Goal: Task Accomplishment & Management: Use online tool/utility

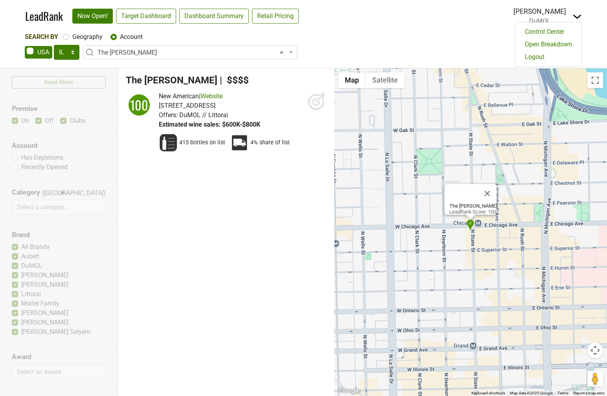
select select "IL"
select select "124464639"
select select
click at [556, 53] on link "Logout" at bounding box center [548, 57] width 66 height 13
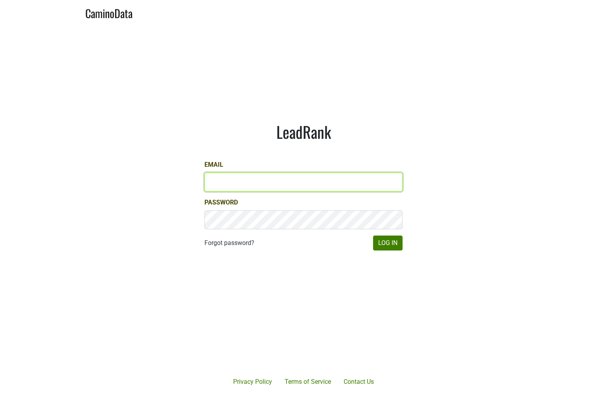
type input "lgreen@hundredacre.com"
click at [294, 178] on input "lgreen@hundredacre.com" at bounding box center [303, 182] width 198 height 19
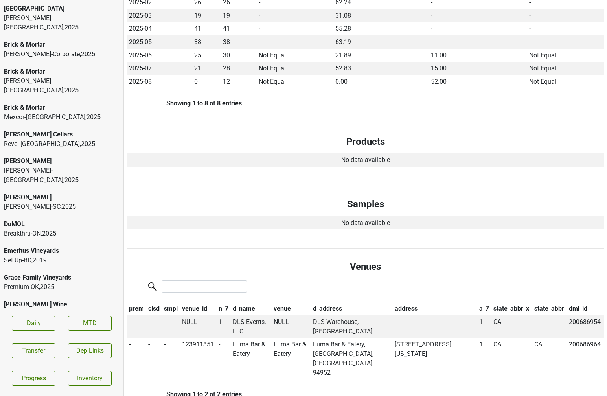
click at [31, 103] on div "Brick & Mortar" at bounding box center [62, 107] width 116 height 9
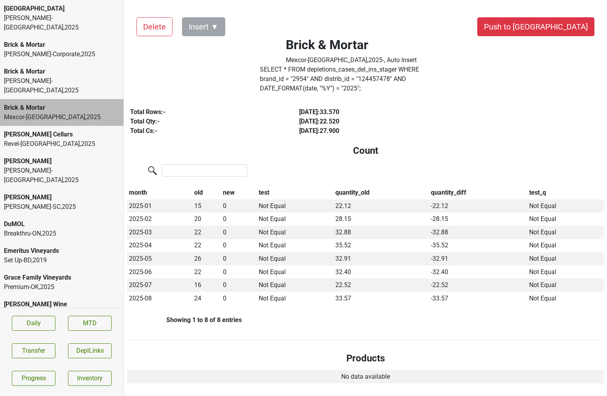
scroll to position [120, 0]
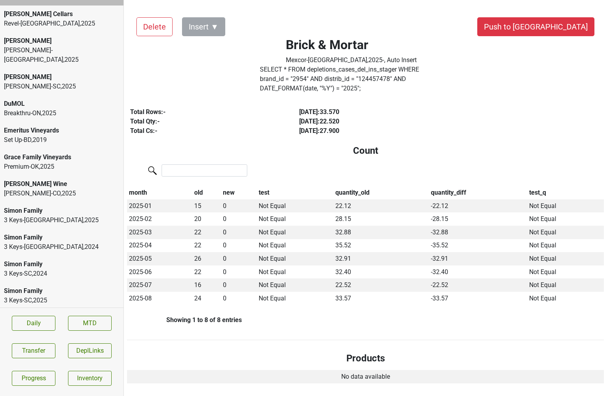
click at [26, 313] on div "Slo Down" at bounding box center [62, 317] width 116 height 9
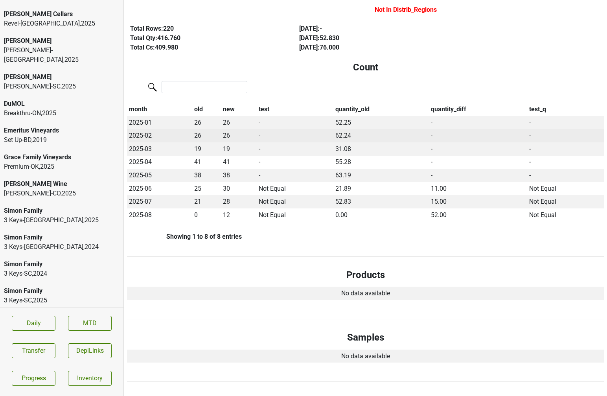
scroll to position [0, 0]
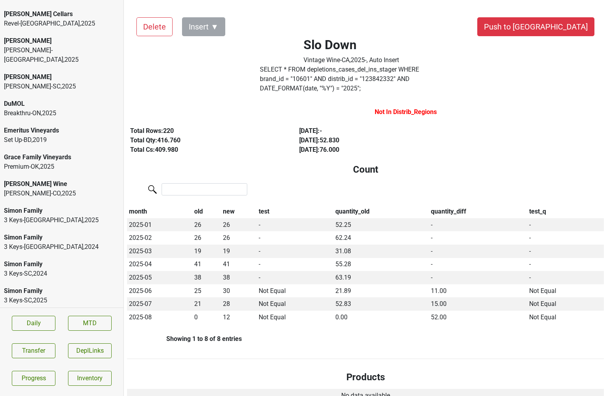
click at [68, 286] on div "Simon Family" at bounding box center [62, 290] width 116 height 9
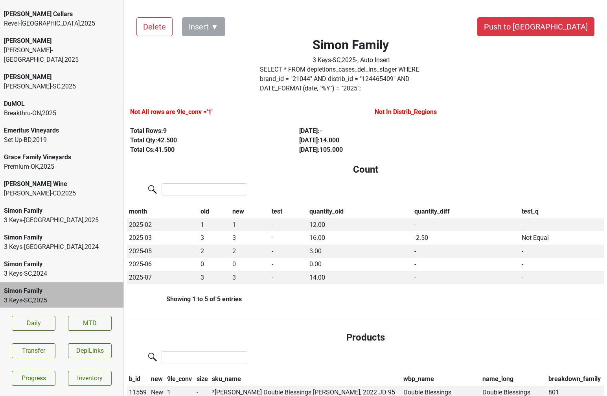
click at [62, 259] on div "Simon Family" at bounding box center [62, 263] width 116 height 9
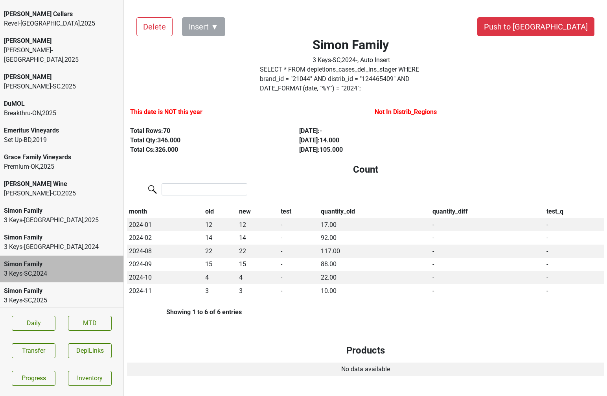
click at [61, 242] on div "3 Keys-NC , 2024" at bounding box center [62, 246] width 116 height 9
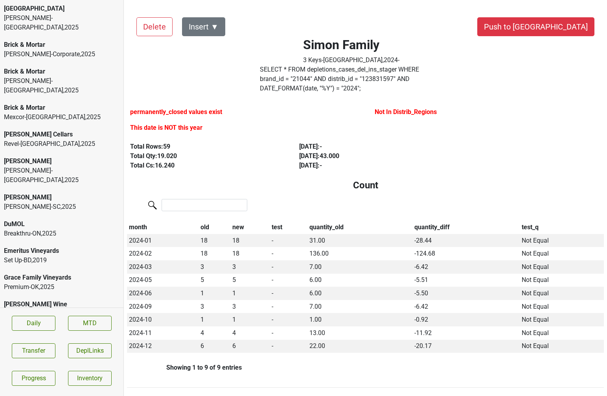
click at [31, 17] on div "Kellogg-NC , 2025" at bounding box center [62, 22] width 116 height 19
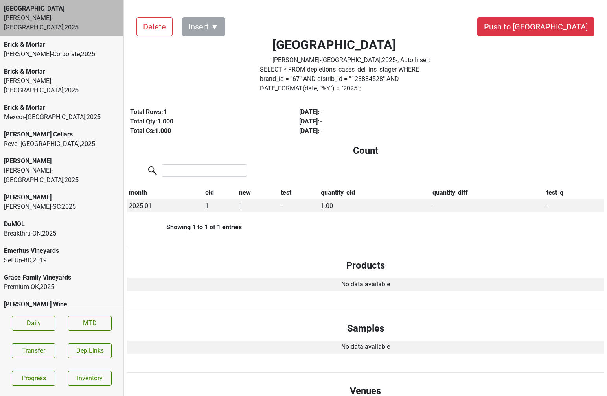
click at [31, 40] on div "Brick & Mortar" at bounding box center [62, 44] width 116 height 9
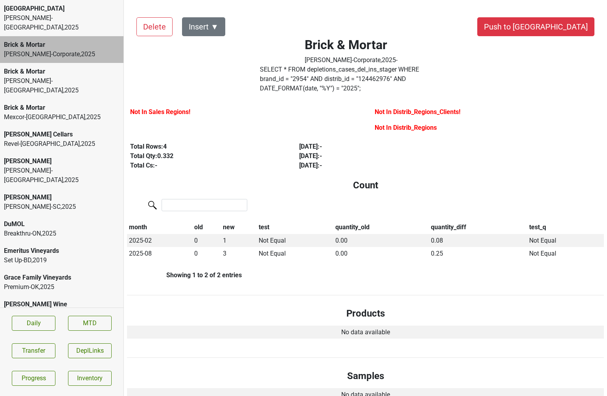
click at [140, 107] on label "Not In Sales Regions!" at bounding box center [160, 111] width 60 height 9
click at [63, 76] on div "Kellogg-NC , 2025" at bounding box center [62, 85] width 116 height 19
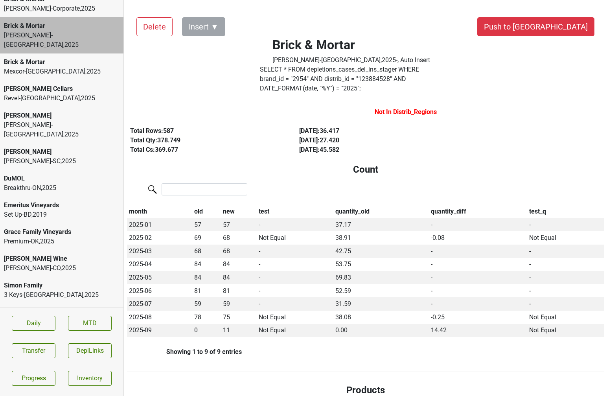
scroll to position [56, 0]
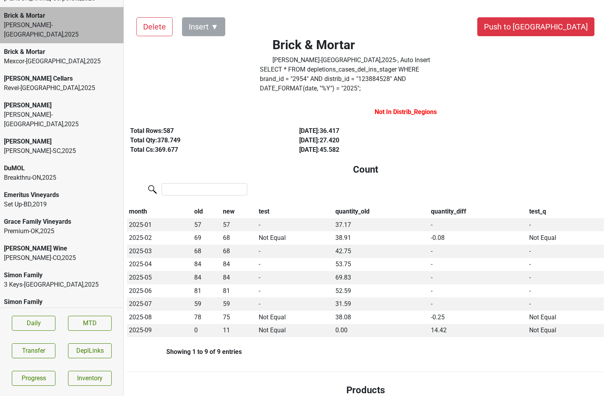
click at [50, 217] on div "Grace Family Vineyards" at bounding box center [62, 221] width 116 height 9
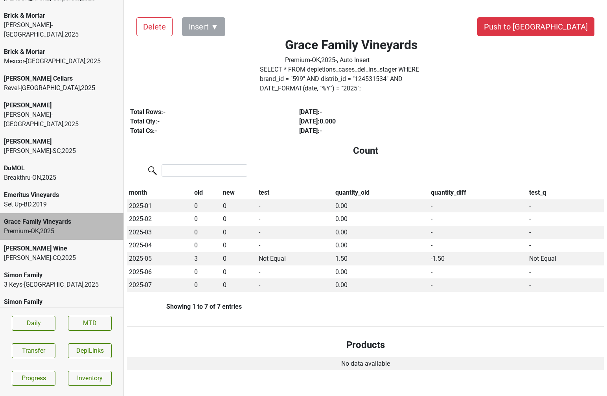
click at [49, 253] on div "Willette-CO , 2025" at bounding box center [62, 257] width 116 height 9
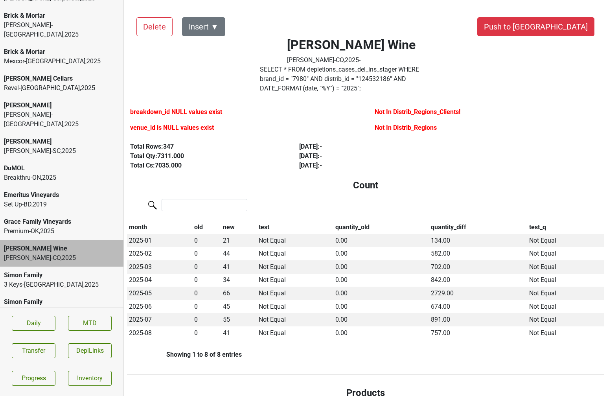
click at [152, 107] on label "breakdown_id NULL values exist" at bounding box center [176, 111] width 92 height 9
click at [152, 123] on label "venue_id is NULL values exist" at bounding box center [172, 127] width 84 height 9
click at [79, 280] on div "3 Keys-NC , 2025" at bounding box center [62, 284] width 116 height 9
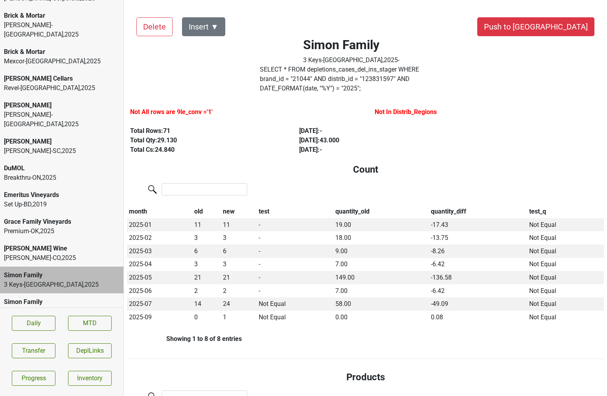
click at [83, 297] on div "Simon Family" at bounding box center [62, 301] width 116 height 9
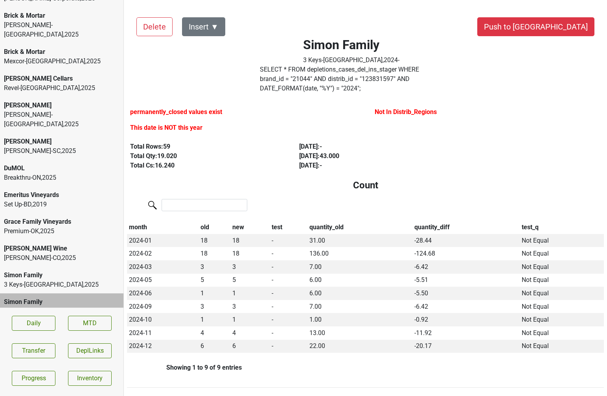
click at [151, 107] on label "permanently_closed values exist" at bounding box center [176, 111] width 92 height 9
click at [149, 123] on label "This date is NOT this year" at bounding box center [166, 127] width 72 height 9
click at [46, 280] on div "3 Keys-NC , 2025" at bounding box center [62, 284] width 116 height 9
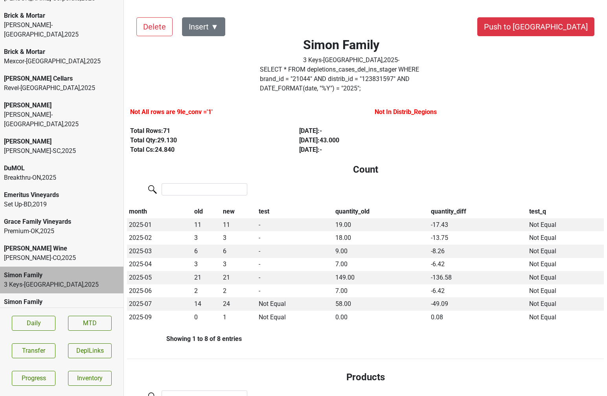
click at [158, 107] on label "Not All rows are 9le_conv ='1'" at bounding box center [171, 111] width 83 height 9
click at [151, 107] on label "Not All rows are 9le_conv ='1'" at bounding box center [171, 111] width 83 height 9
click at [147, 107] on label "Not All rows are 9le_conv ='1'" at bounding box center [171, 111] width 83 height 9
click at [75, 297] on div "Simon Family" at bounding box center [62, 301] width 116 height 9
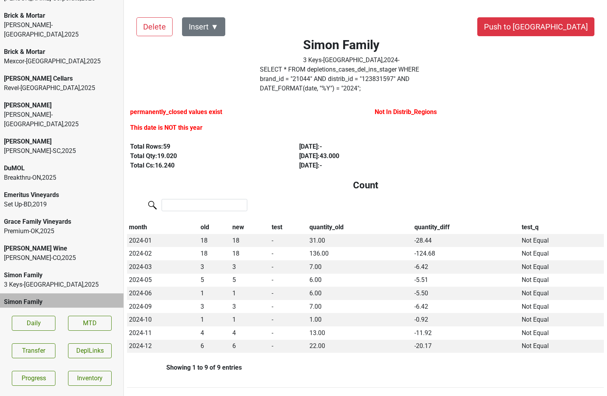
click at [167, 107] on label "permanently_closed values exist" at bounding box center [176, 111] width 92 height 9
click at [166, 123] on label "This date is NOT this year" at bounding box center [166, 127] width 72 height 9
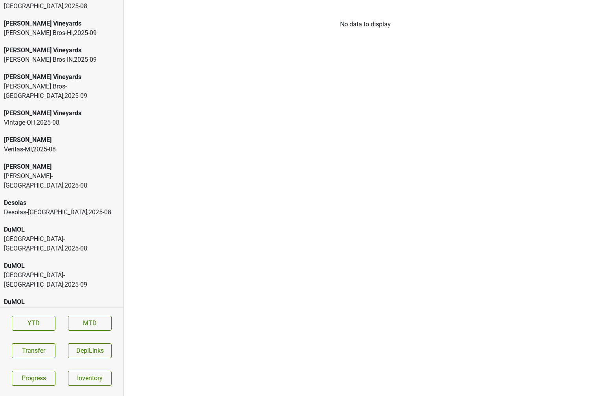
scroll to position [23, 0]
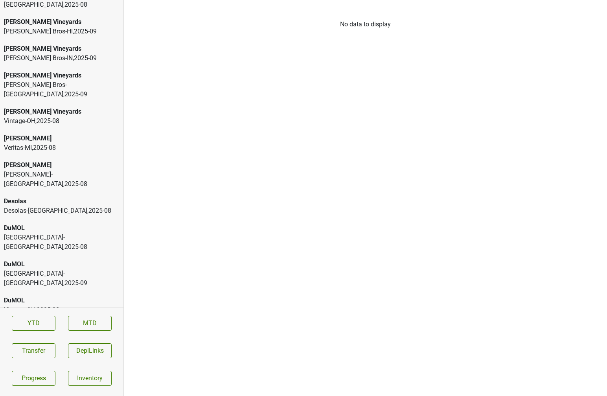
click at [39, 233] on div "[GEOGRAPHIC_DATA]-[GEOGRAPHIC_DATA] , 2025 - 08" at bounding box center [62, 242] width 116 height 19
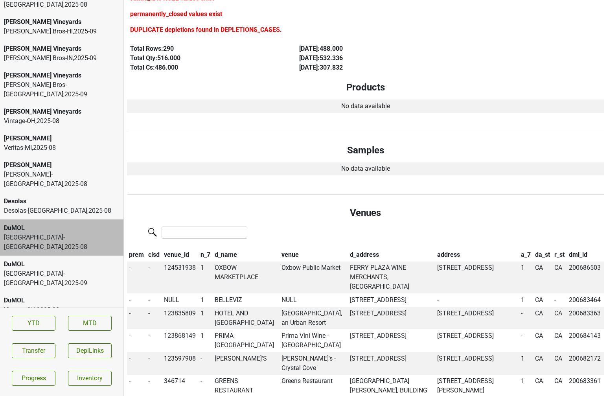
scroll to position [0, 0]
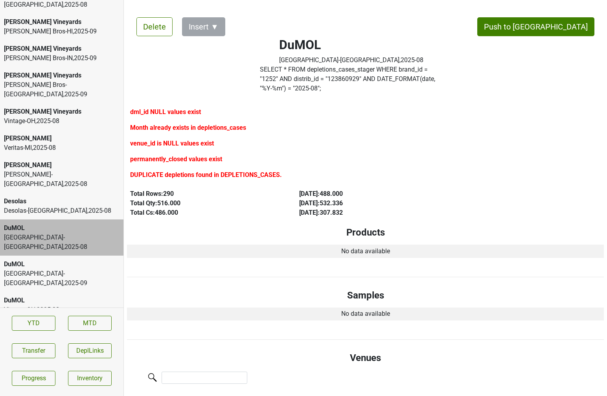
click at [77, 27] on div "[PERSON_NAME] Bros-HI , 2025 - 09" at bounding box center [62, 31] width 116 height 9
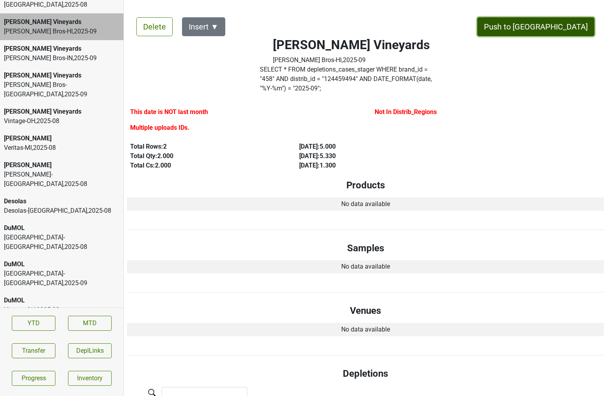
drag, startPoint x: 557, startPoint y: 25, endPoint x: 183, endPoint y: 106, distance: 382.8
click at [183, 106] on div "Delete Insert ▼ Push to [PERSON_NAME] Vineyards [PERSON_NAME] Bros-HI , 2025 - …" at bounding box center [365, 274] width 477 height 532
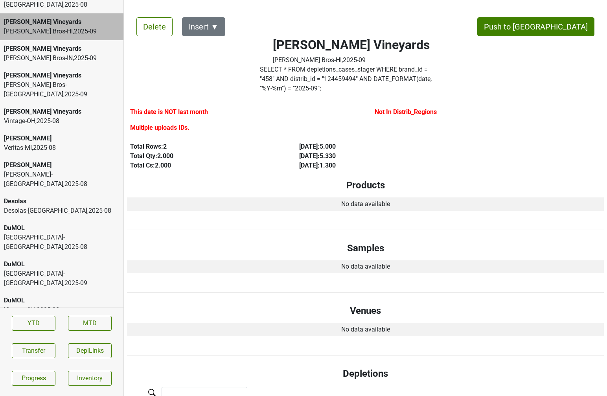
click at [167, 123] on label "Multiple uploads IDs." at bounding box center [159, 127] width 59 height 9
click at [167, 107] on label "This date is NOT last month" at bounding box center [169, 111] width 78 height 9
click at [386, 107] on label "Not In Distrib_Regions" at bounding box center [406, 111] width 62 height 9
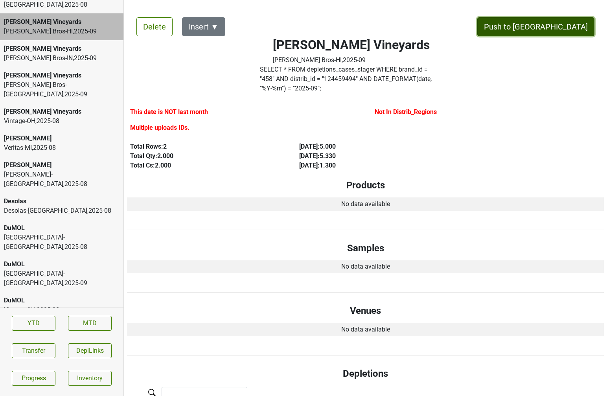
click at [561, 33] on button "Push to [GEOGRAPHIC_DATA]" at bounding box center [535, 26] width 117 height 19
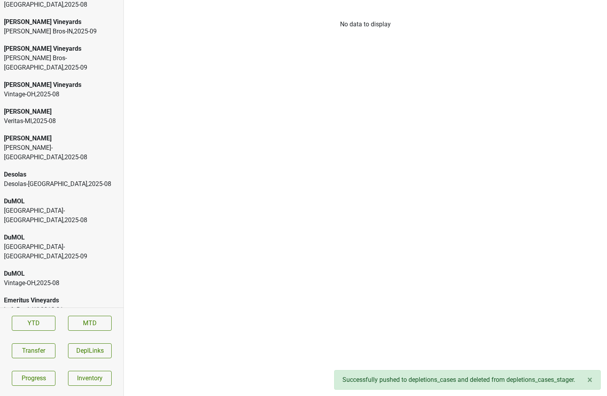
click at [49, 17] on div "[PERSON_NAME] Vineyards" at bounding box center [62, 21] width 116 height 9
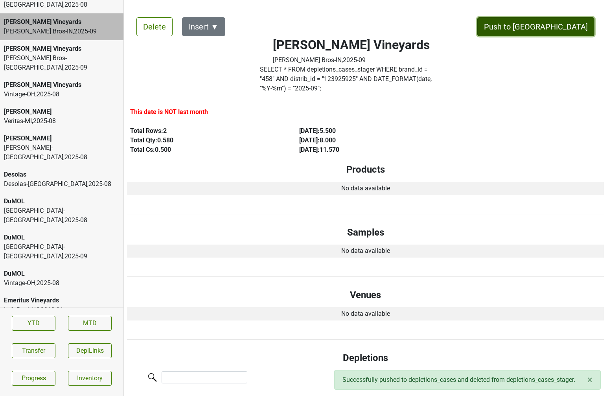
click at [561, 31] on button "Push to [GEOGRAPHIC_DATA]" at bounding box center [535, 26] width 117 height 19
